Goal: Task Accomplishment & Management: Use online tool/utility

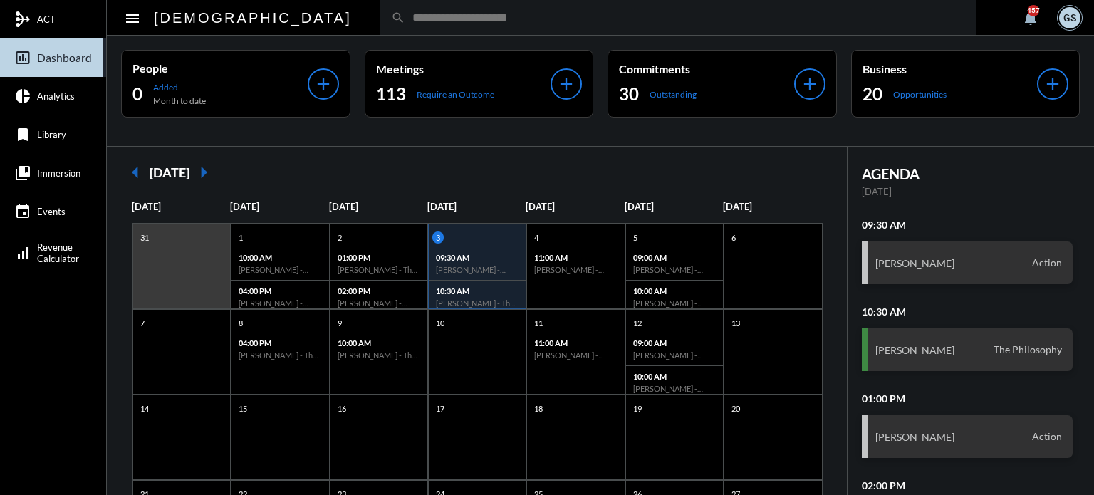
click at [481, 16] on input "text" at bounding box center [685, 17] width 560 height 12
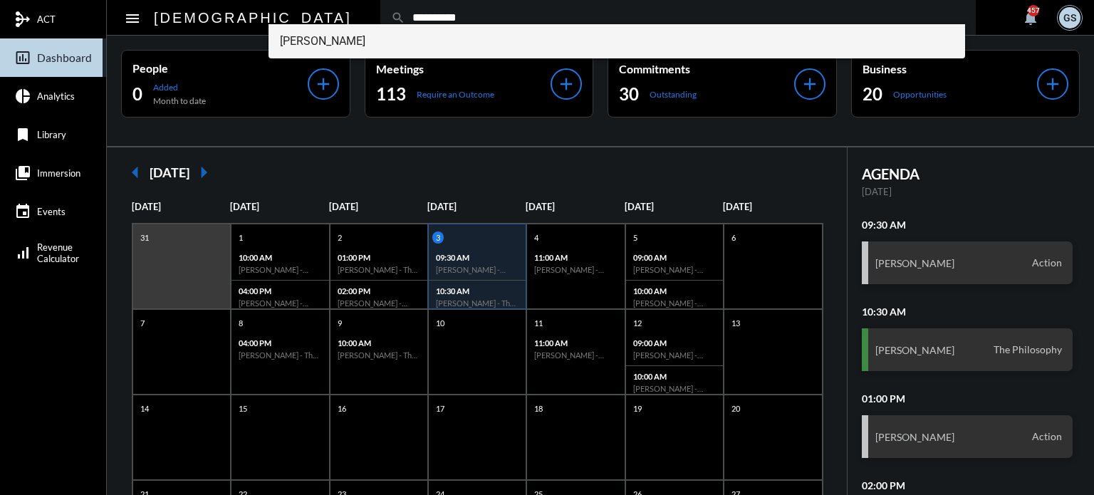
type input "**********"
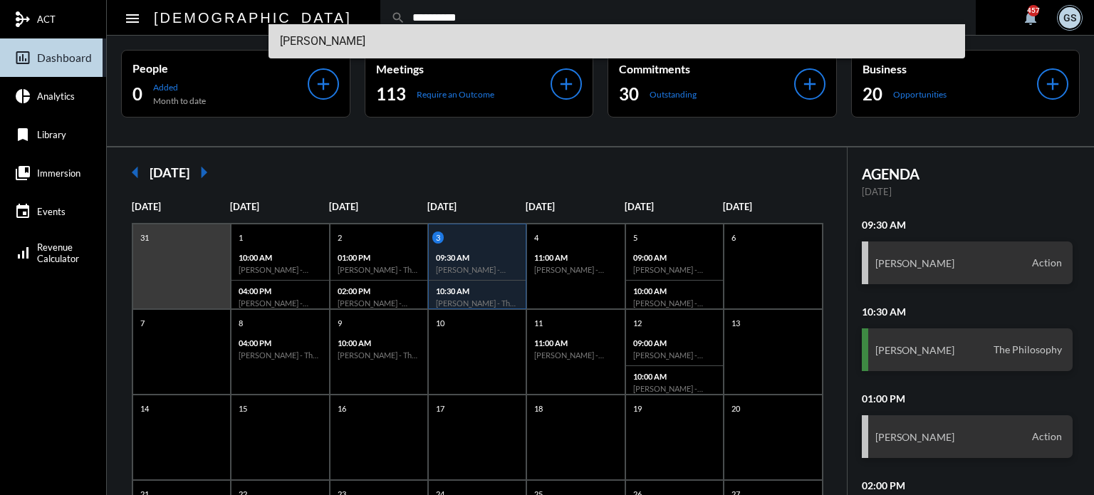
click at [422, 34] on span "[PERSON_NAME]" at bounding box center [617, 41] width 675 height 34
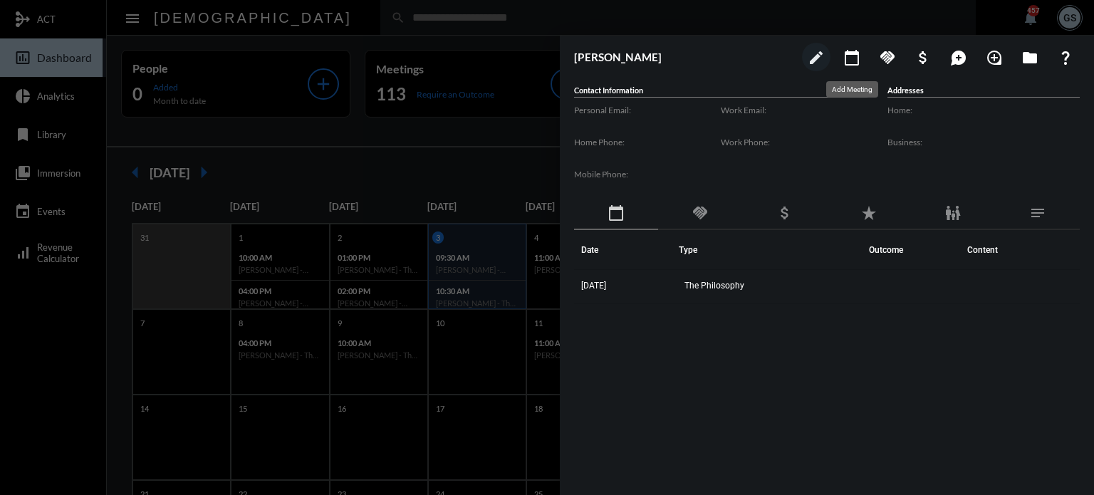
click at [851, 59] on mat-icon "calendar_today" at bounding box center [852, 57] width 17 height 17
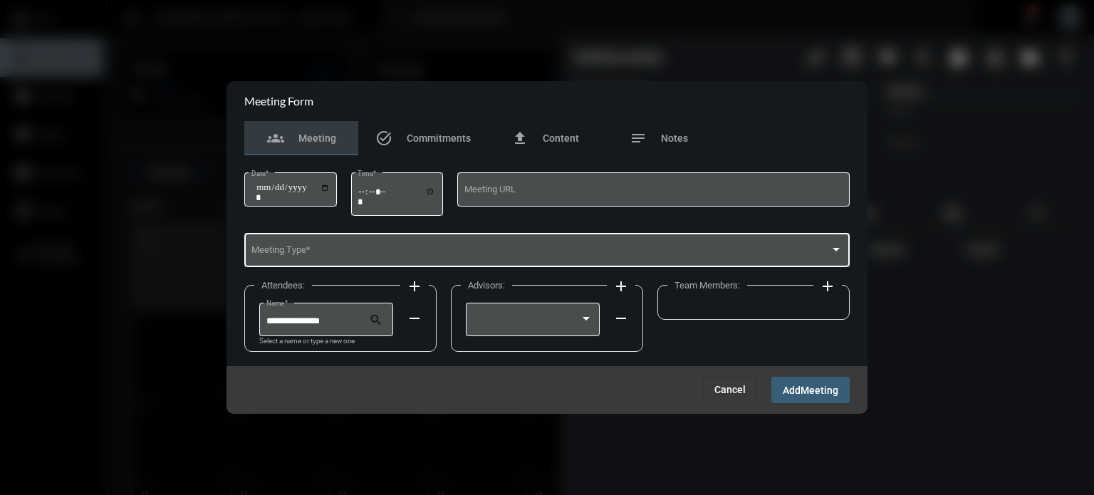
click at [322, 247] on span at bounding box center [541, 252] width 579 height 11
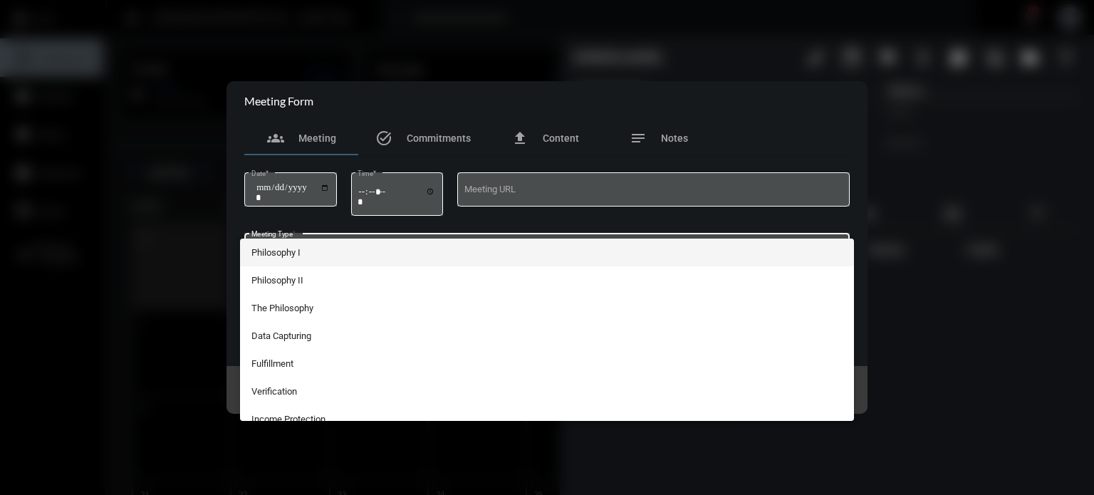
click at [160, 304] on div at bounding box center [547, 247] width 1094 height 495
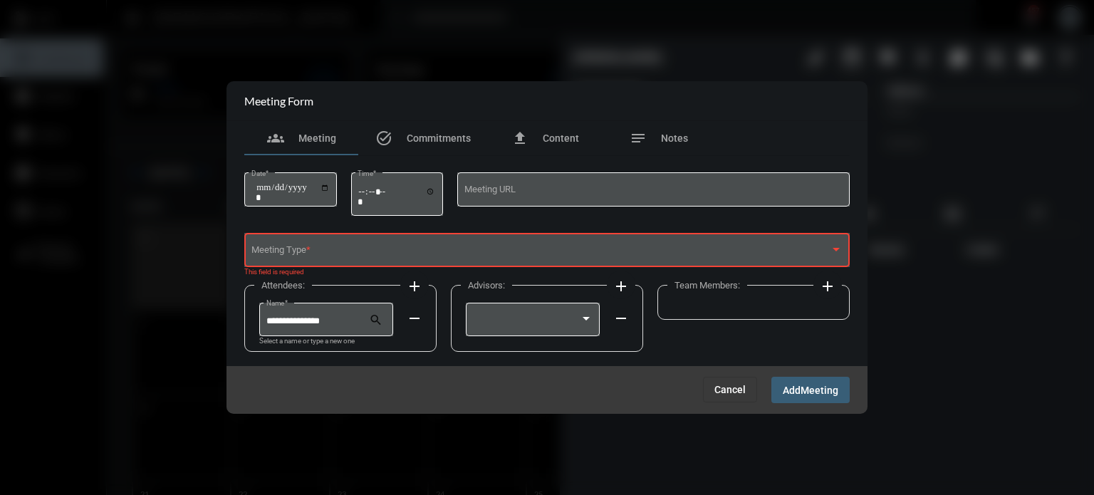
click at [335, 236] on div "Meeting Type *" at bounding box center [548, 249] width 592 height 36
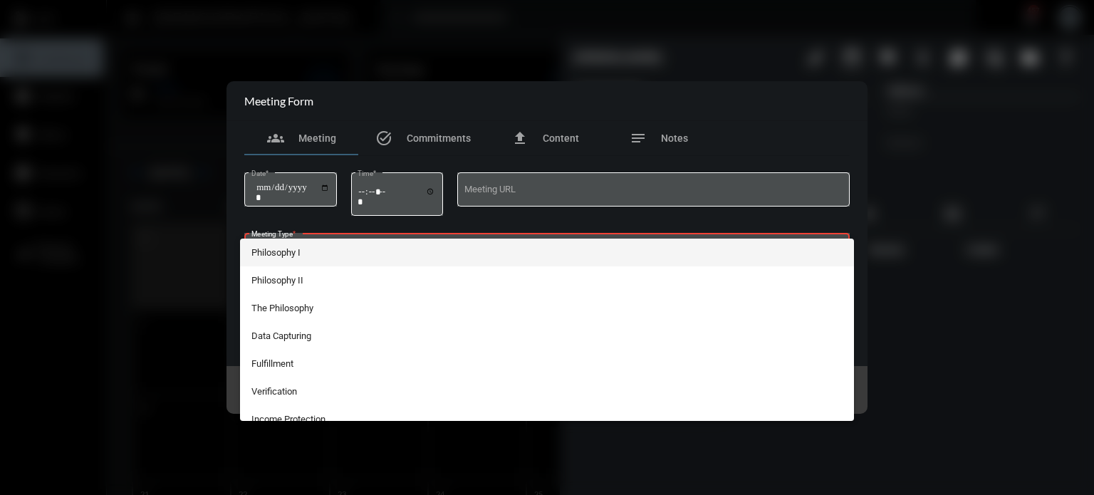
click at [621, 87] on div at bounding box center [547, 247] width 1094 height 495
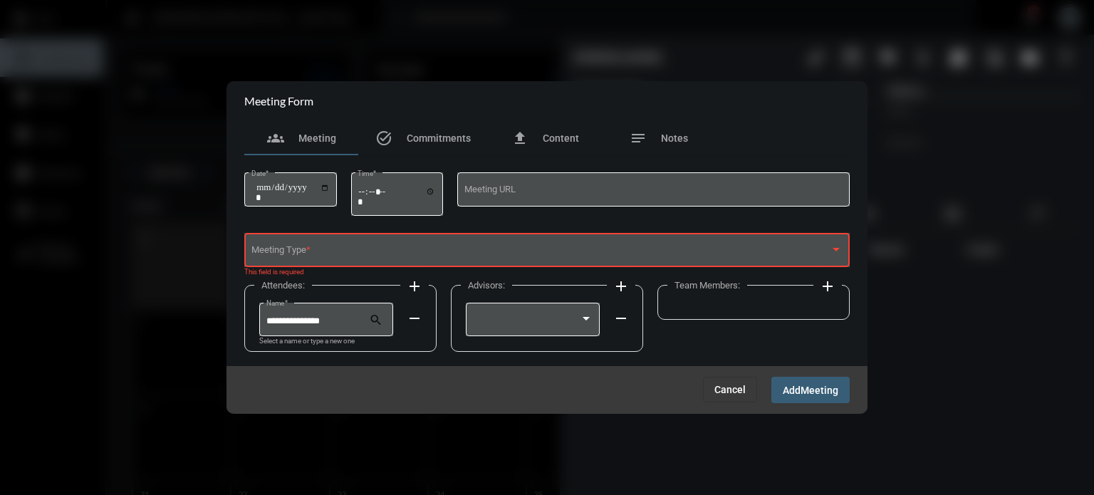
click at [735, 396] on button "Cancel" at bounding box center [730, 390] width 54 height 26
